Goal: Transaction & Acquisition: Purchase product/service

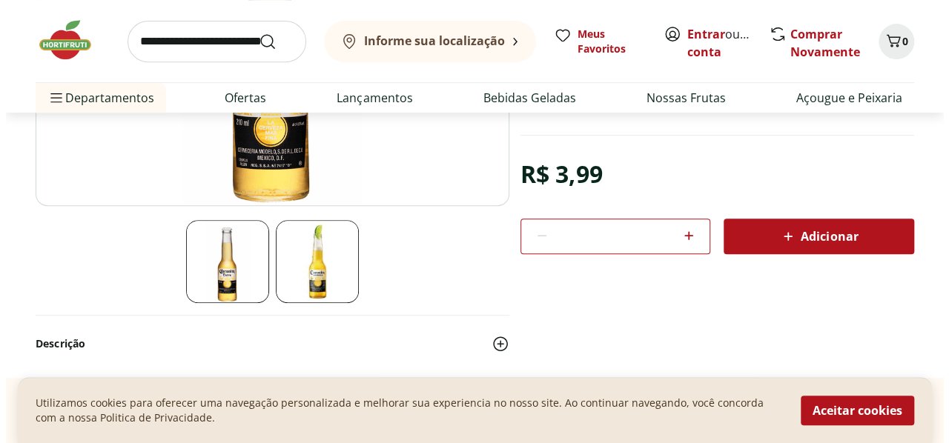
scroll to position [316, 0]
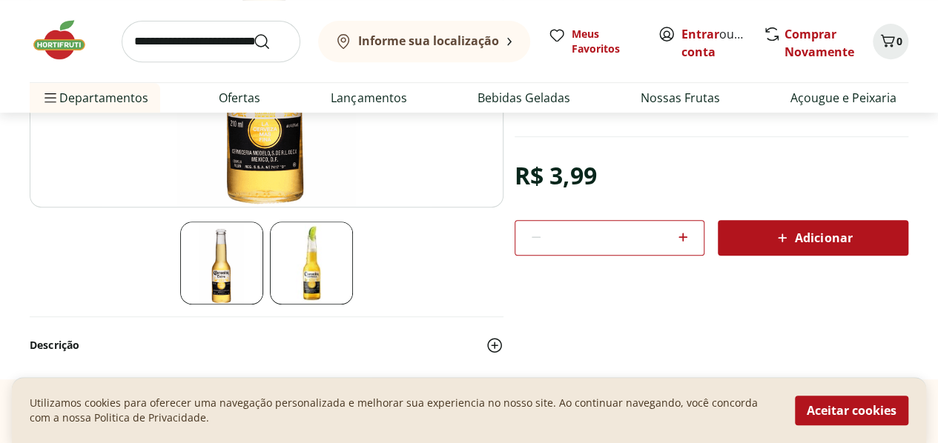
drag, startPoint x: 0, startPoint y: 0, endPoint x: 925, endPoint y: 53, distance: 926.5
click at [925, 53] on html "Informe sua localização Entrar ou Criar conta 0 Informe sua localização Meus Fa…" at bounding box center [469, 350] width 938 height 1332
click at [685, 236] on icon at bounding box center [683, 237] width 18 height 18
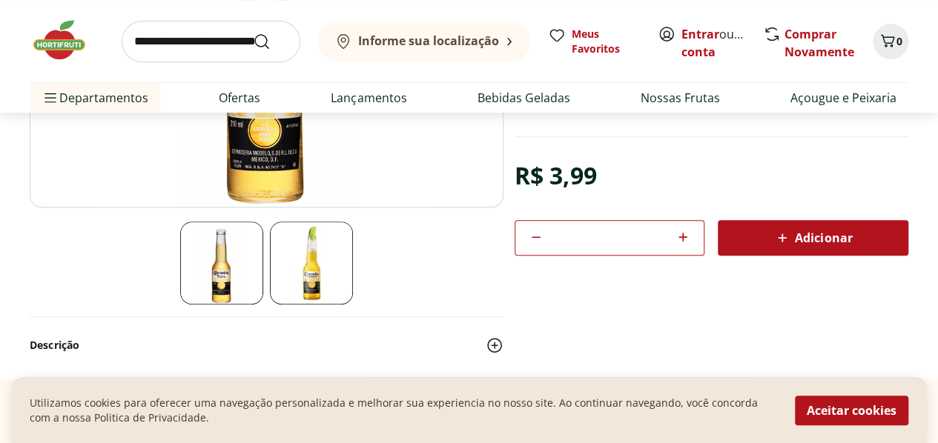
click at [685, 236] on icon at bounding box center [683, 237] width 18 height 18
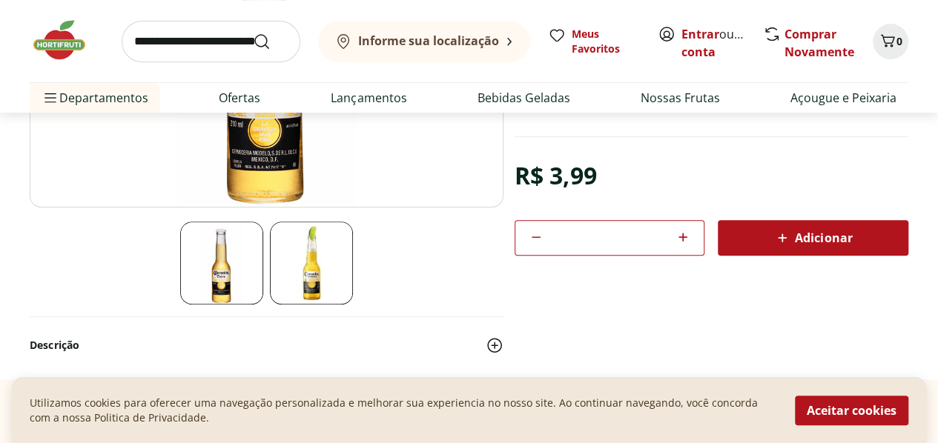
click at [685, 236] on icon at bounding box center [683, 237] width 18 height 18
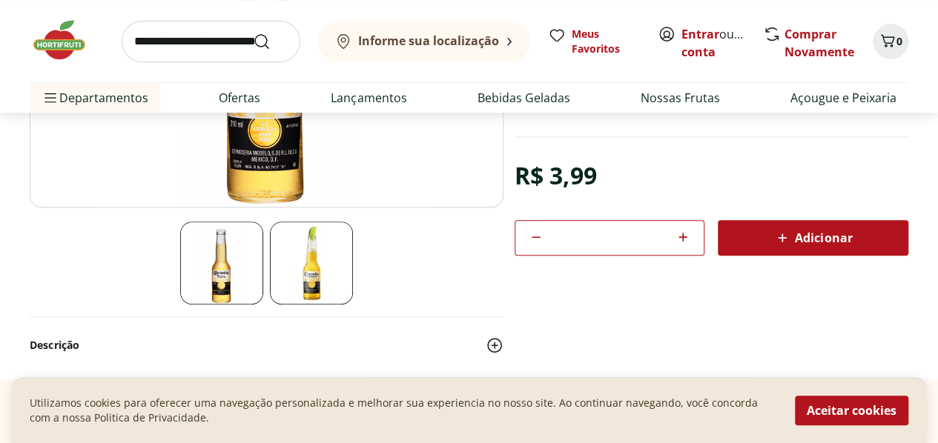
click at [685, 236] on icon at bounding box center [683, 237] width 18 height 18
type input "**"
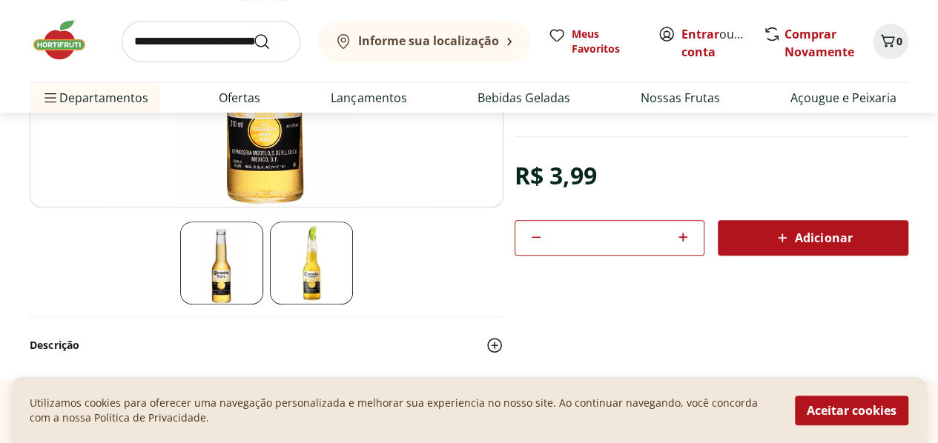
click at [813, 231] on span "Adicionar" at bounding box center [812, 238] width 79 height 18
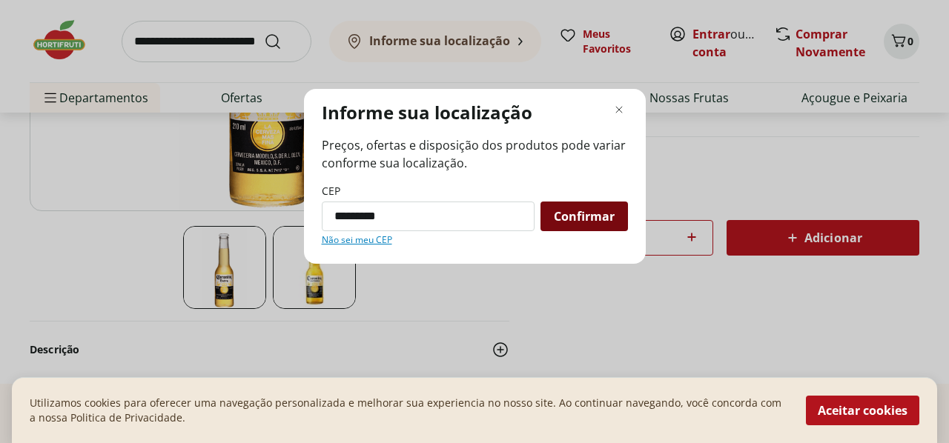
type input "*********"
click at [578, 217] on span "Confirmar" at bounding box center [584, 216] width 61 height 12
